Goal: Task Accomplishment & Management: Manage account settings

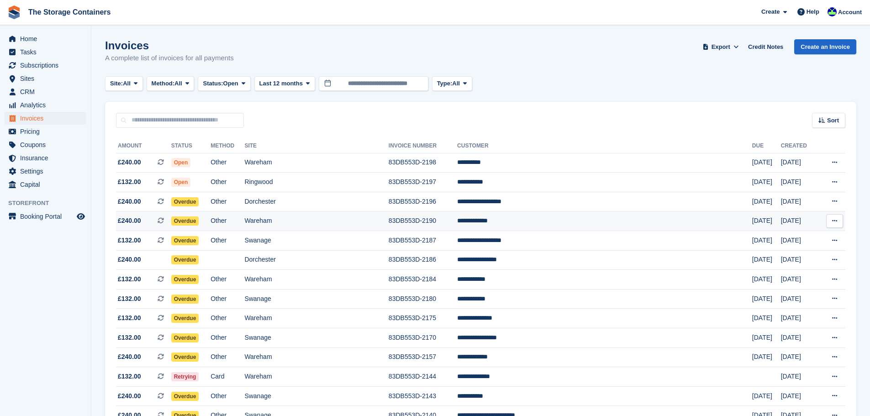
click at [515, 227] on td "**********" at bounding box center [604, 221] width 295 height 20
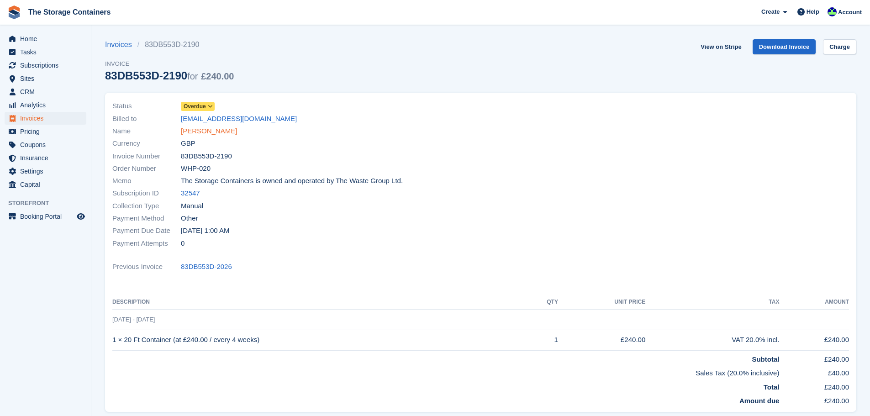
click at [206, 128] on link "[PERSON_NAME]" at bounding box center [209, 131] width 56 height 11
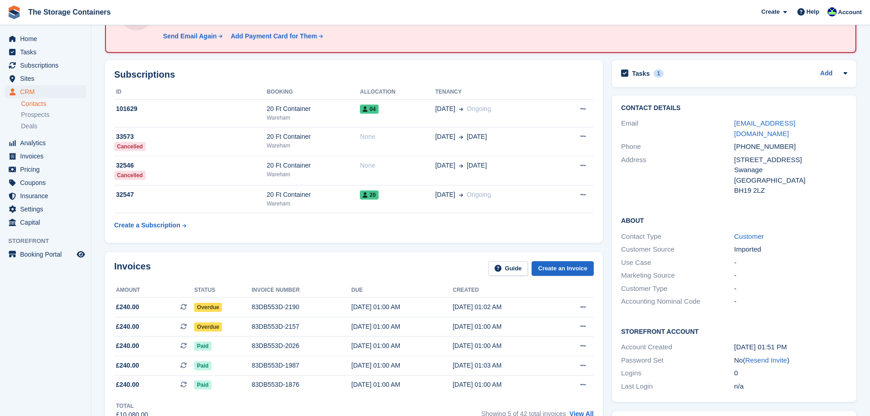
scroll to position [91, 0]
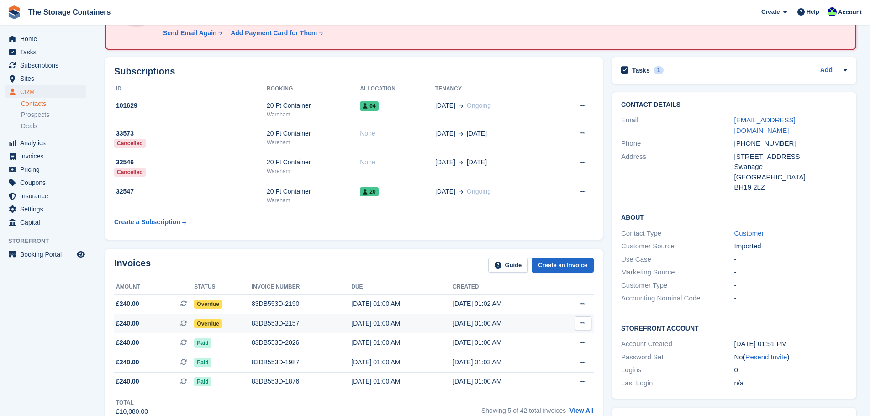
click at [242, 320] on div "Overdue" at bounding box center [223, 324] width 58 height 10
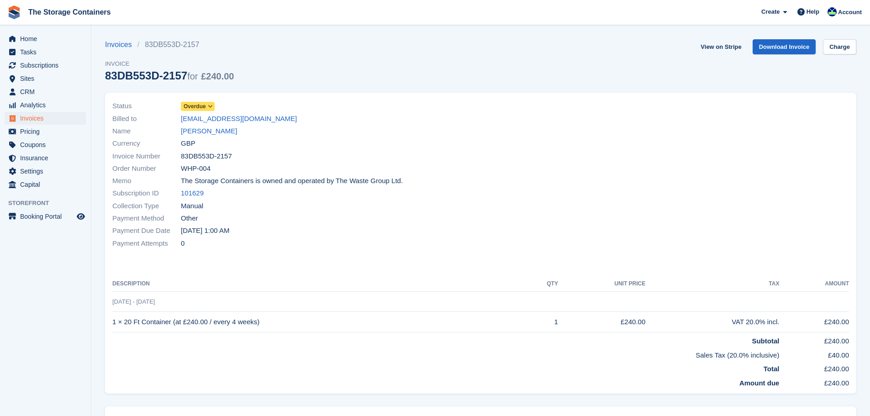
click at [200, 103] on span "Overdue" at bounding box center [195, 106] width 22 height 8
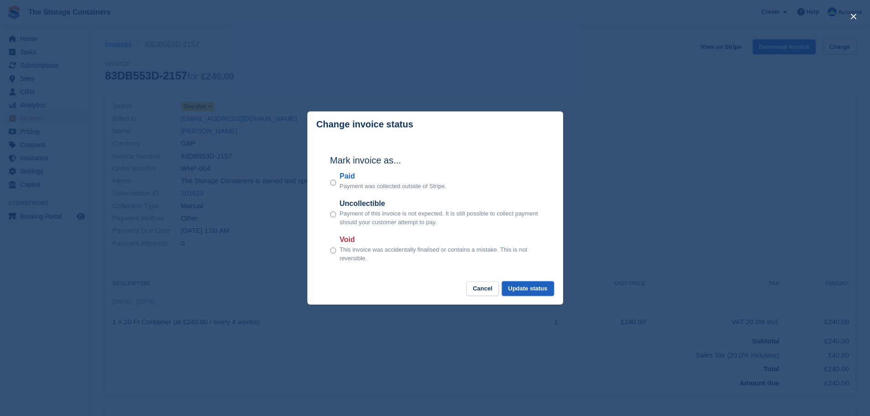
drag, startPoint x: 519, startPoint y: 292, endPoint x: 517, endPoint y: 285, distance: 7.2
click at [519, 292] on button "Update status" at bounding box center [528, 288] width 52 height 15
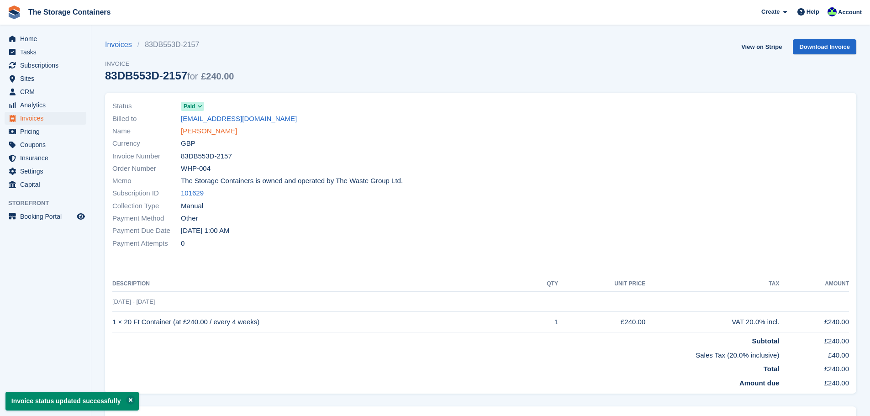
click at [214, 133] on link "[PERSON_NAME]" at bounding box center [209, 131] width 56 height 11
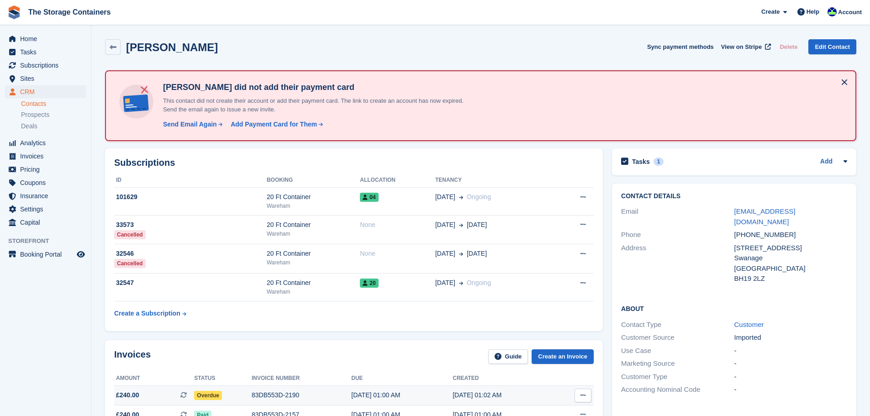
click at [245, 390] on td "Overdue" at bounding box center [223, 396] width 58 height 20
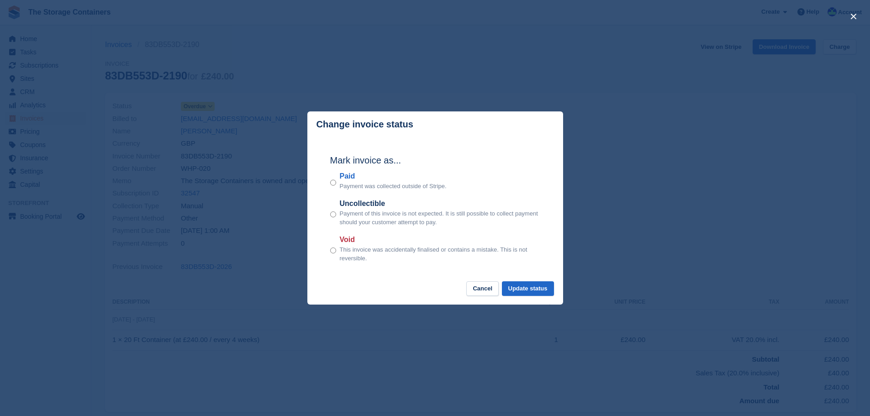
click at [323, 189] on div "Mark invoice as... Paid Payment was collected outside of Stripe. Uncollectible …" at bounding box center [435, 209] width 228 height 144
click at [329, 184] on div "Mark invoice as... Paid Payment was collected outside of Stripe. Uncollectible …" at bounding box center [435, 209] width 228 height 144
drag, startPoint x: 317, startPoint y: 176, endPoint x: 329, endPoint y: 182, distance: 13.3
click at [321, 179] on section "Mark invoice as... Paid Payment was collected outside of Stripe. Uncollectible …" at bounding box center [435, 209] width 256 height 144
click at [350, 185] on p "Payment was collected outside of Stripe." at bounding box center [393, 186] width 107 height 9
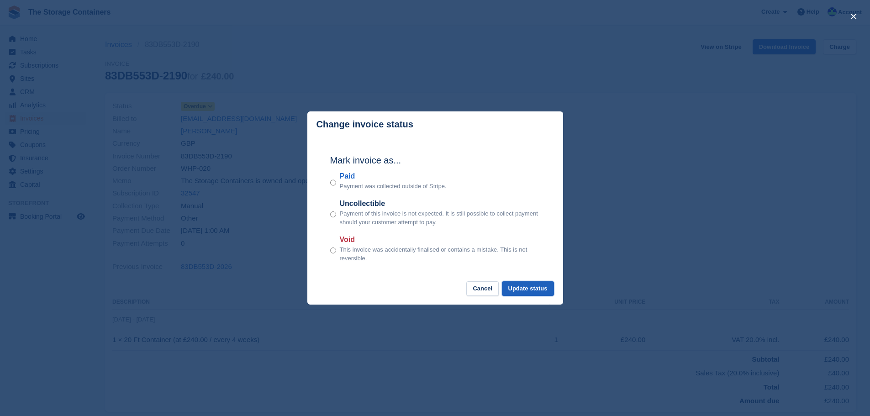
click at [538, 290] on button "Update status" at bounding box center [528, 288] width 52 height 15
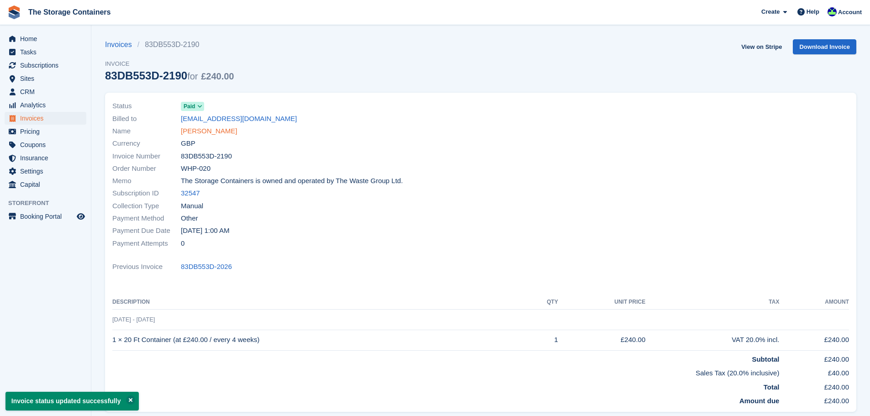
click at [200, 129] on link "[PERSON_NAME]" at bounding box center [209, 131] width 56 height 11
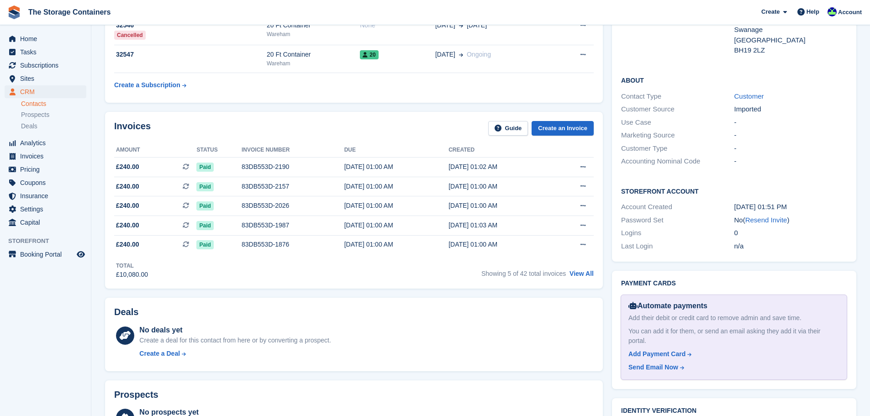
scroll to position [411, 0]
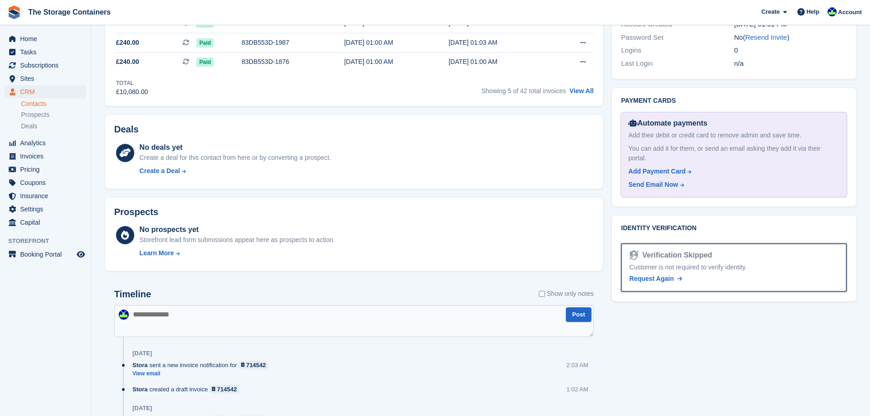
click at [264, 334] on textarea at bounding box center [354, 321] width 480 height 32
type textarea "*********"
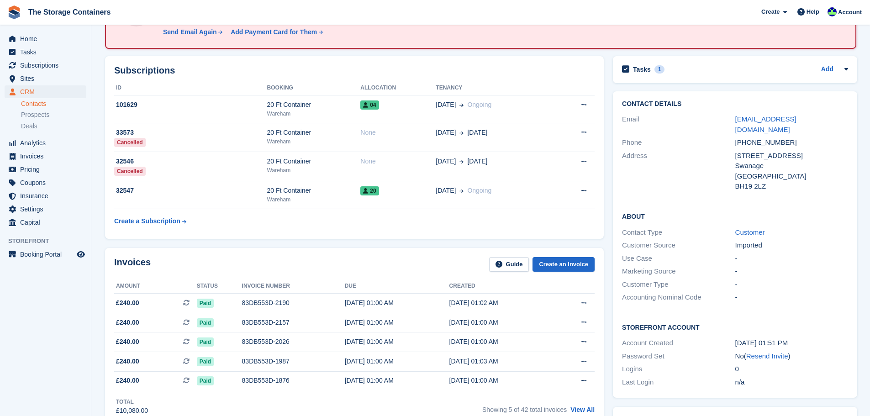
scroll to position [0, 0]
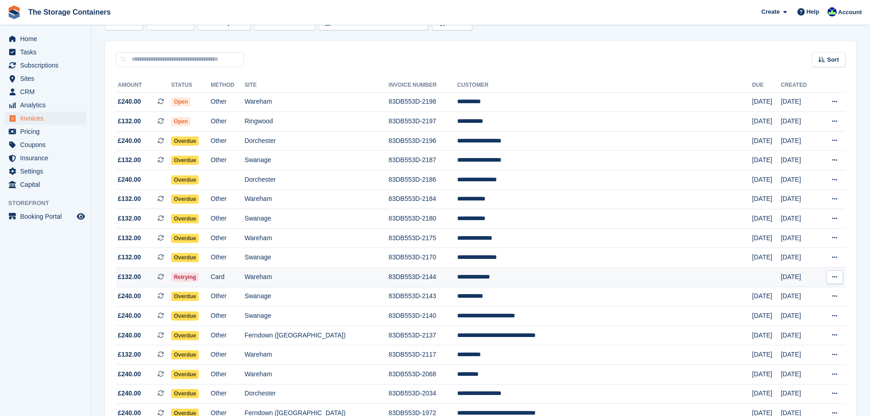
scroll to position [152, 0]
